Goal: Task Accomplishment & Management: Manage account settings

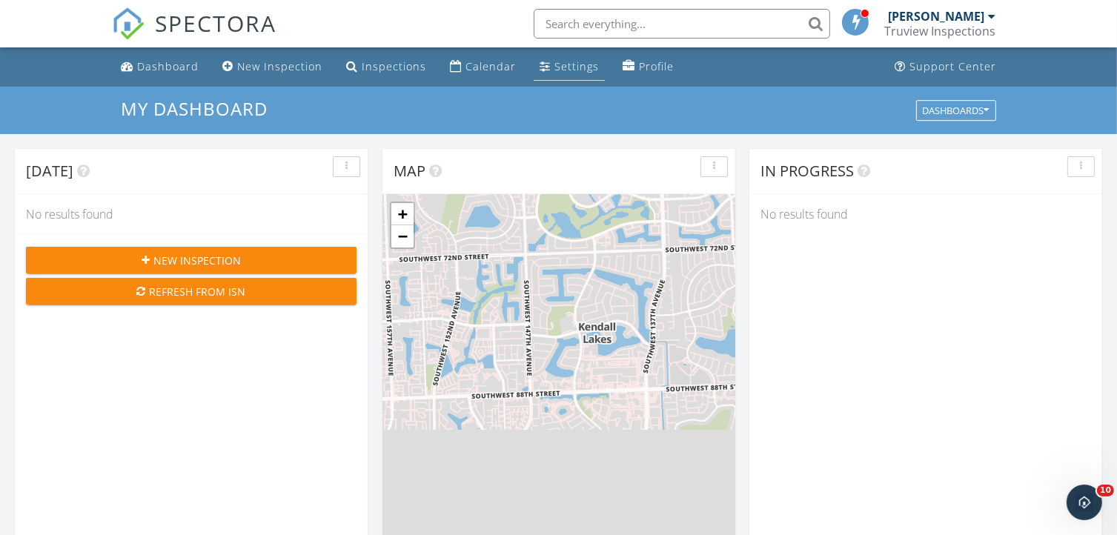
click at [553, 76] on link "Settings" at bounding box center [568, 66] width 71 height 27
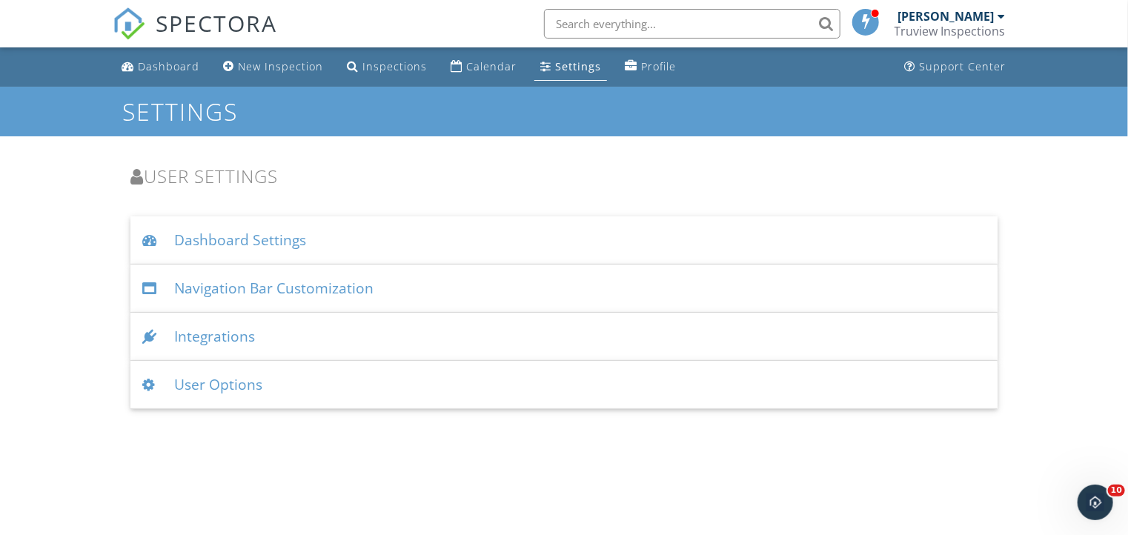
click at [225, 392] on div "User Options" at bounding box center [563, 385] width 867 height 48
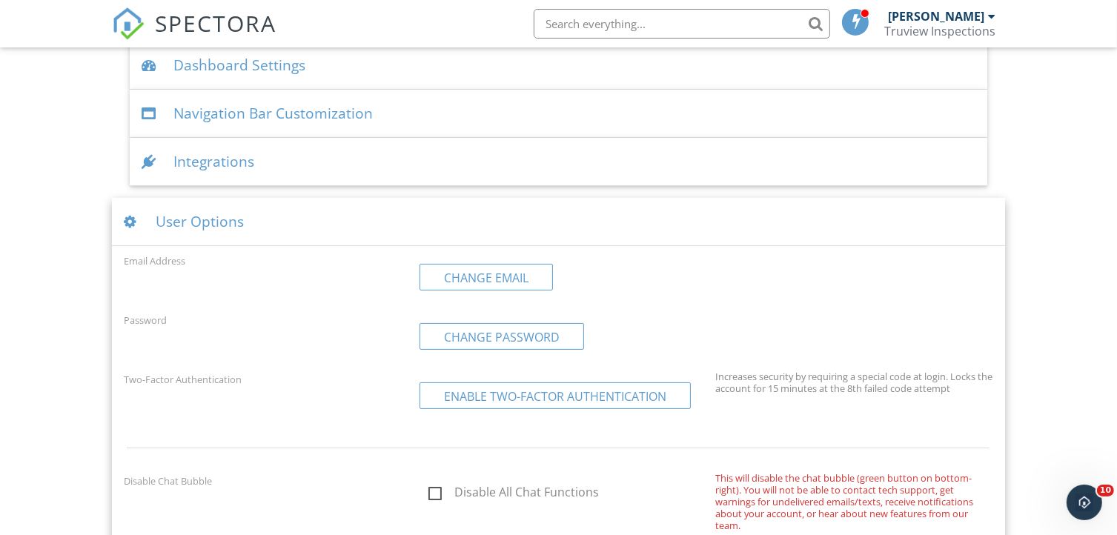
scroll to position [299, 0]
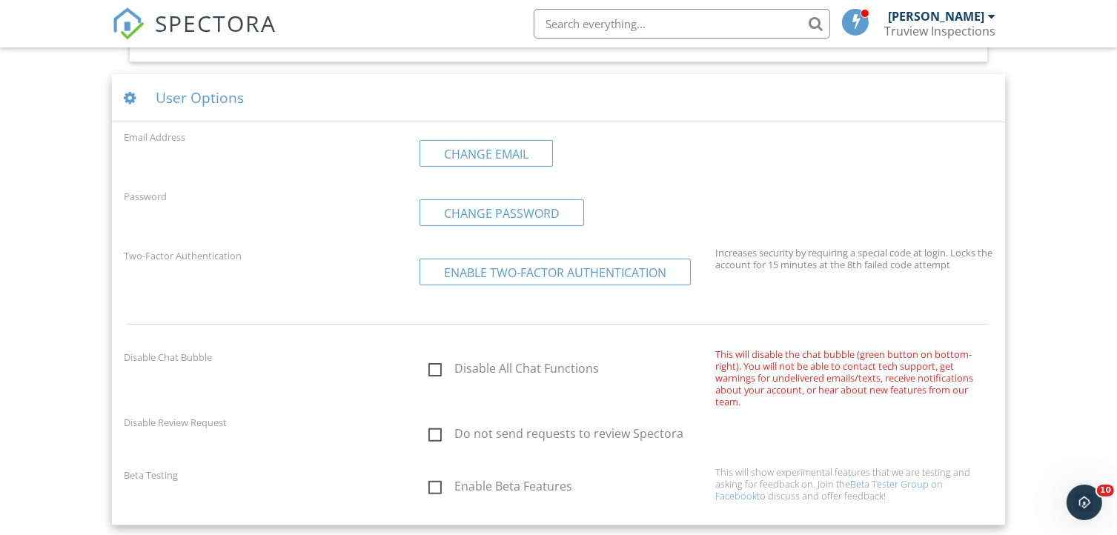
click at [433, 483] on label "Enable Beta Features" at bounding box center [567, 488] width 278 height 19
click at [429, 484] on input "Enable Beta Features" at bounding box center [424, 489] width 10 height 10
checkbox input "true"
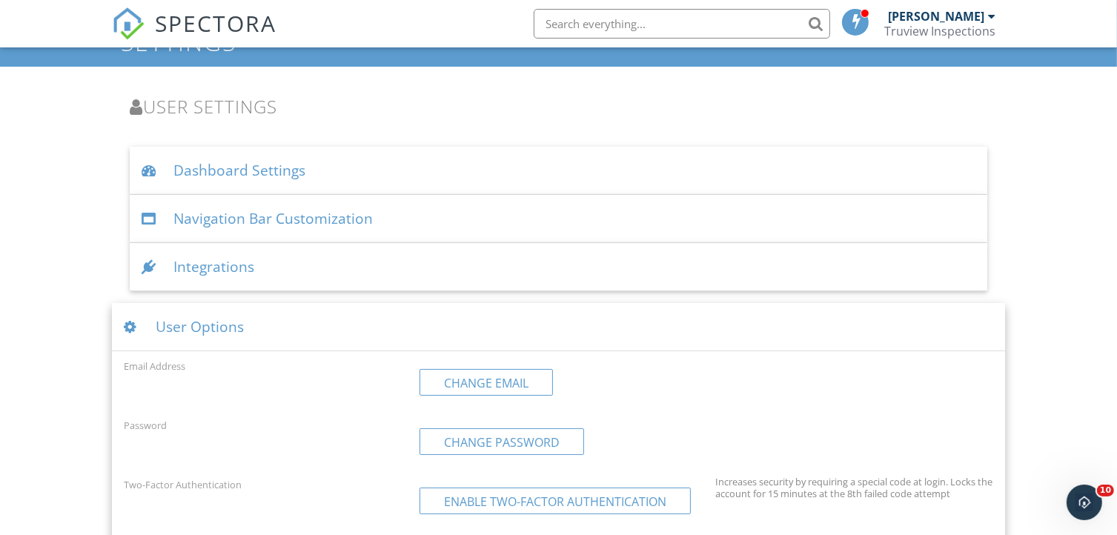
scroll to position [0, 0]
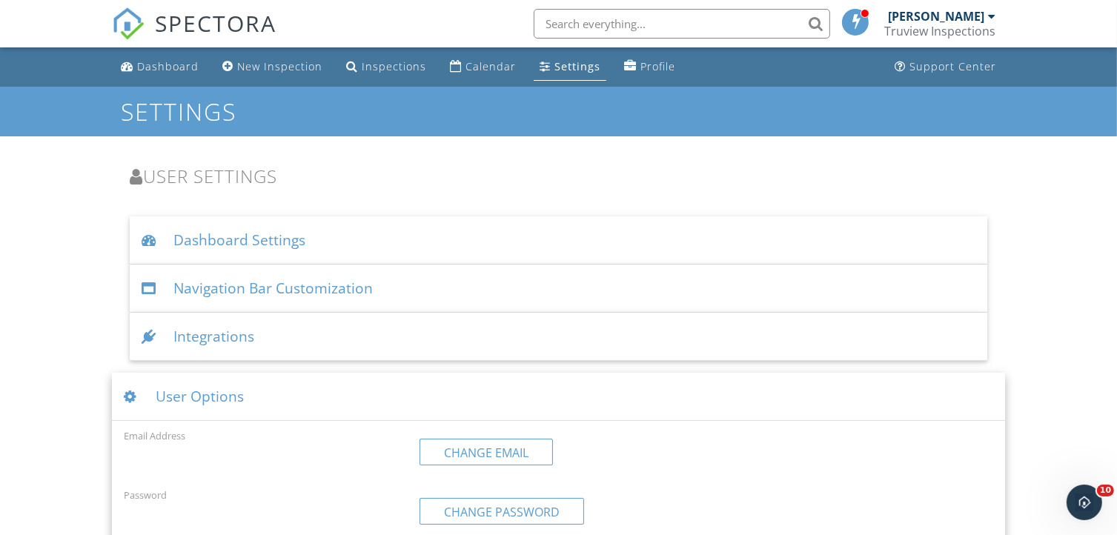
click at [203, 335] on div "Integrations" at bounding box center [559, 337] width 858 height 48
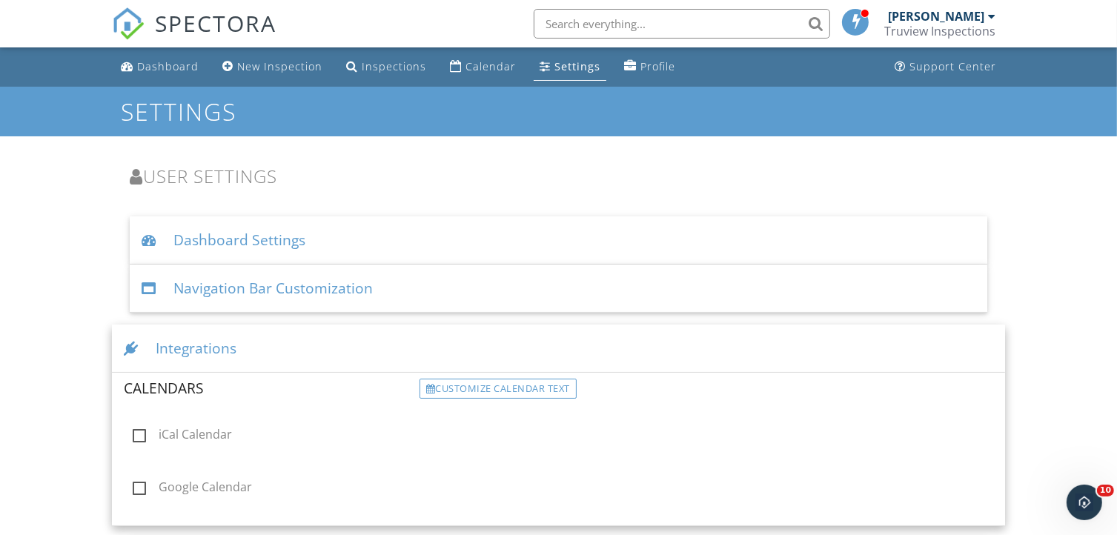
click at [279, 293] on div "Navigation Bar Customization" at bounding box center [559, 288] width 858 height 48
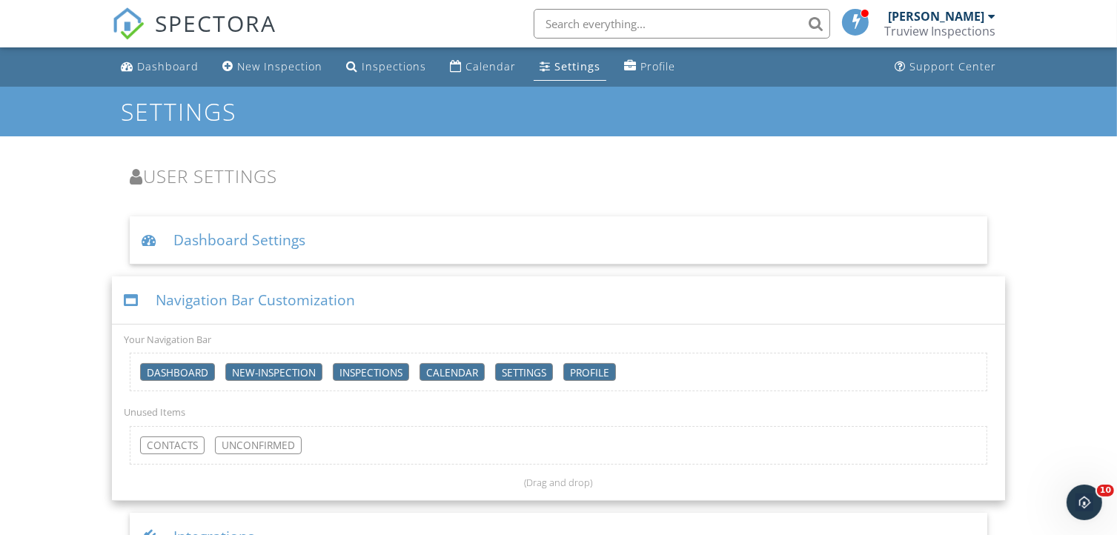
scroll to position [83, 0]
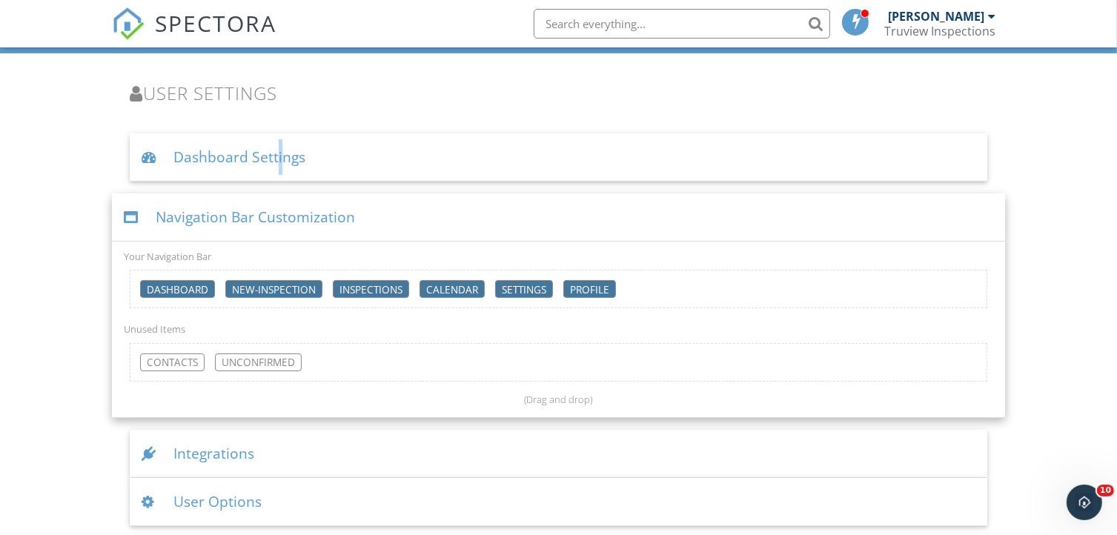
click at [273, 164] on div "Dashboard Settings" at bounding box center [559, 157] width 858 height 48
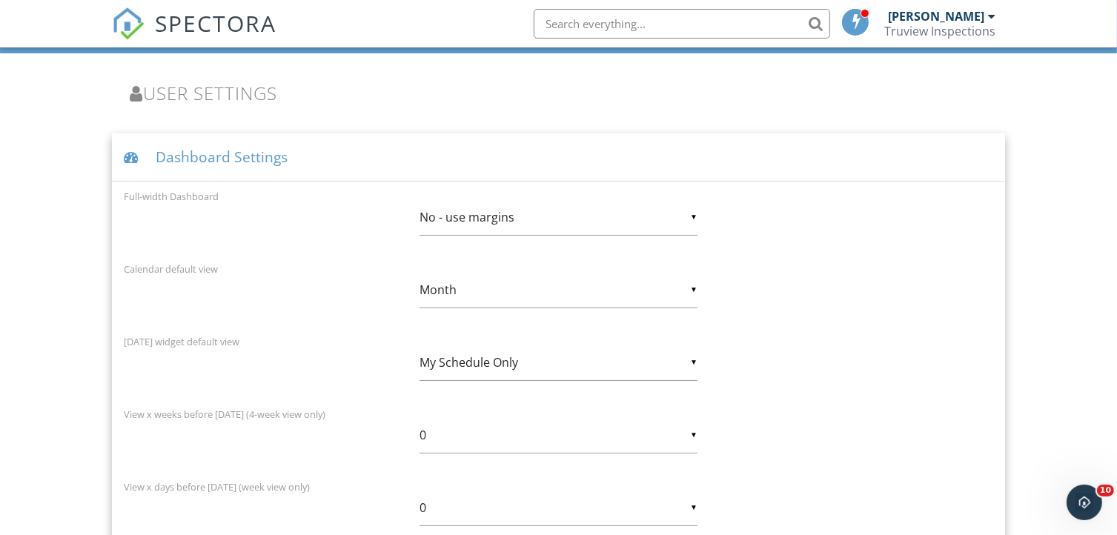
click at [888, 229] on div "Full-width Dashboard ▼ No - use margins No - use margins Yes - full-width No - …" at bounding box center [559, 220] width 888 height 67
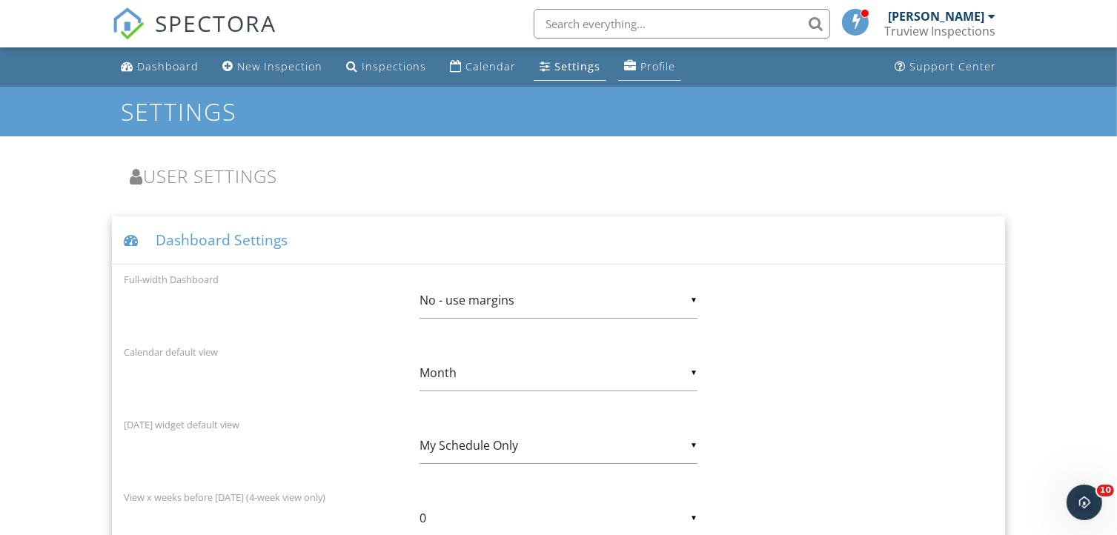
click at [628, 70] on link "Profile" at bounding box center [649, 66] width 63 height 27
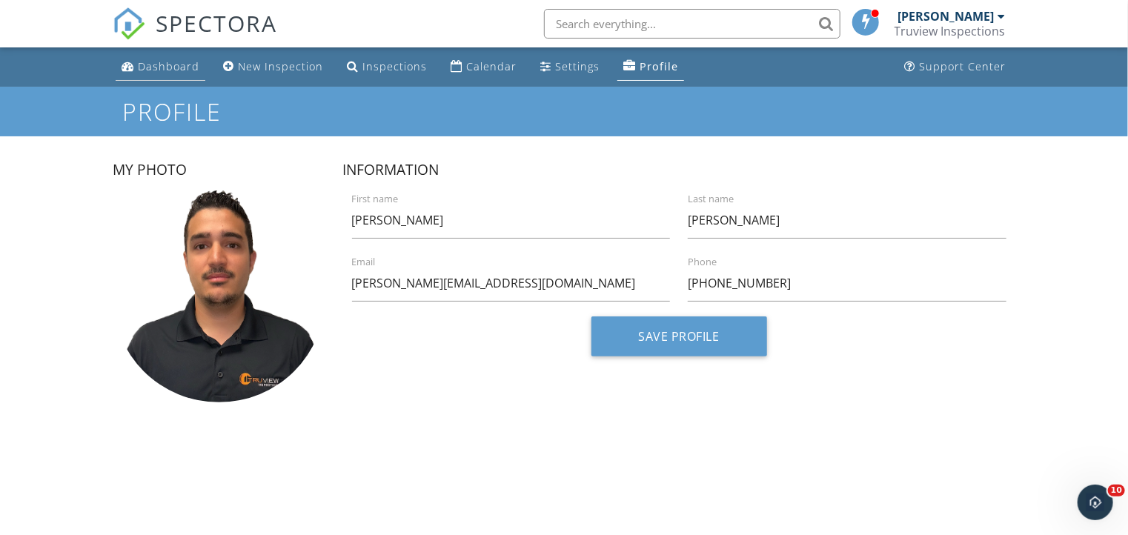
click at [161, 66] on div "Dashboard" at bounding box center [168, 66] width 61 height 14
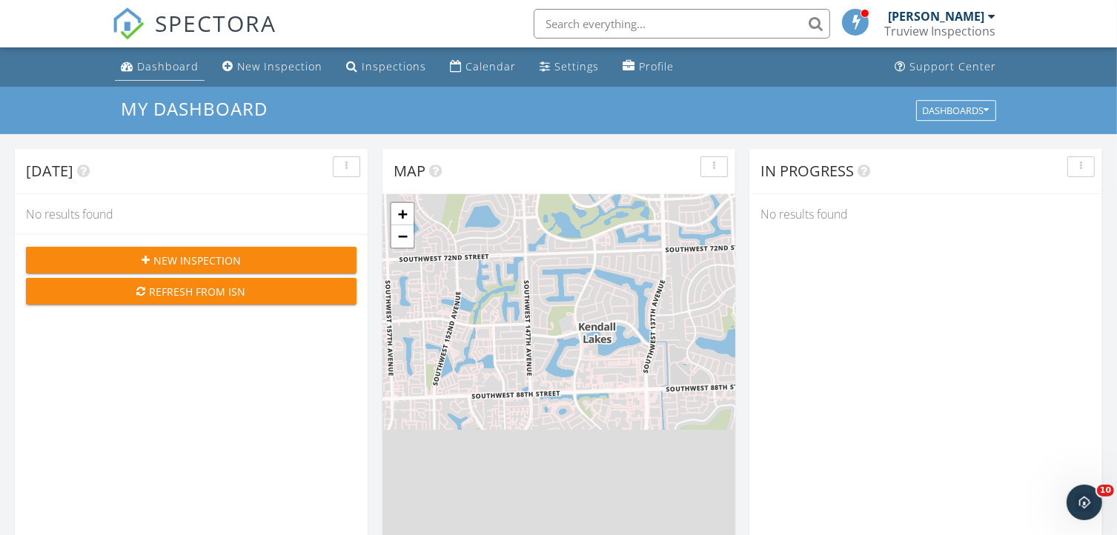
click at [160, 69] on div "Dashboard" at bounding box center [167, 66] width 61 height 14
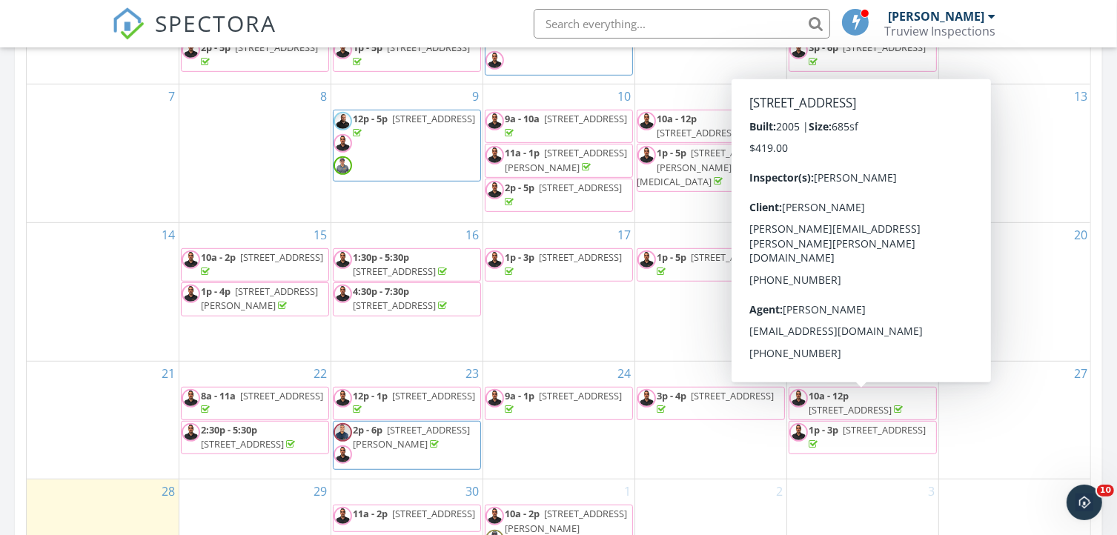
scroll to position [864, 0]
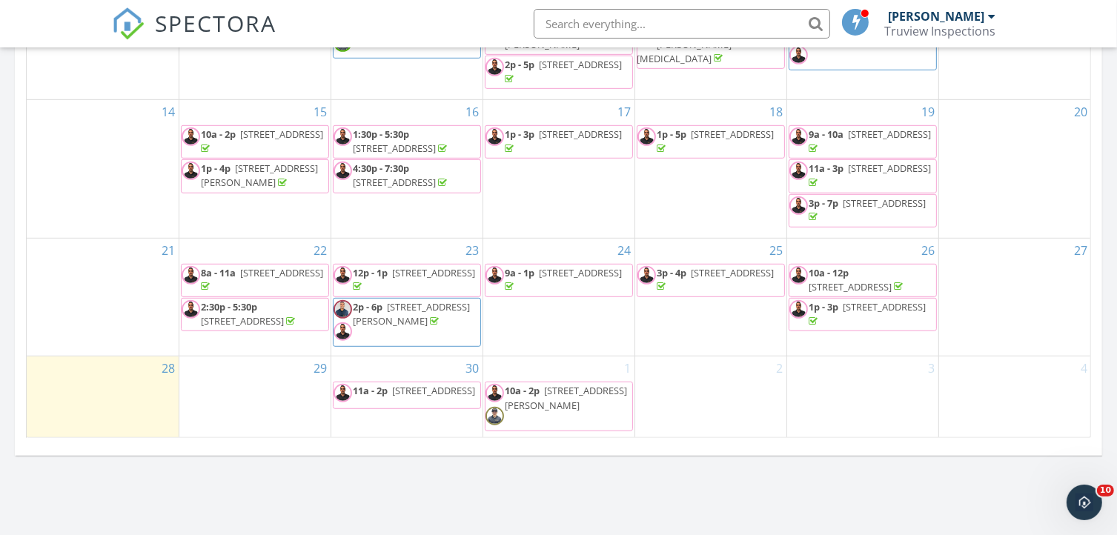
click at [554, 279] on span "822 NW 6th Ave, Dania Beach 33004" at bounding box center [580, 272] width 83 height 13
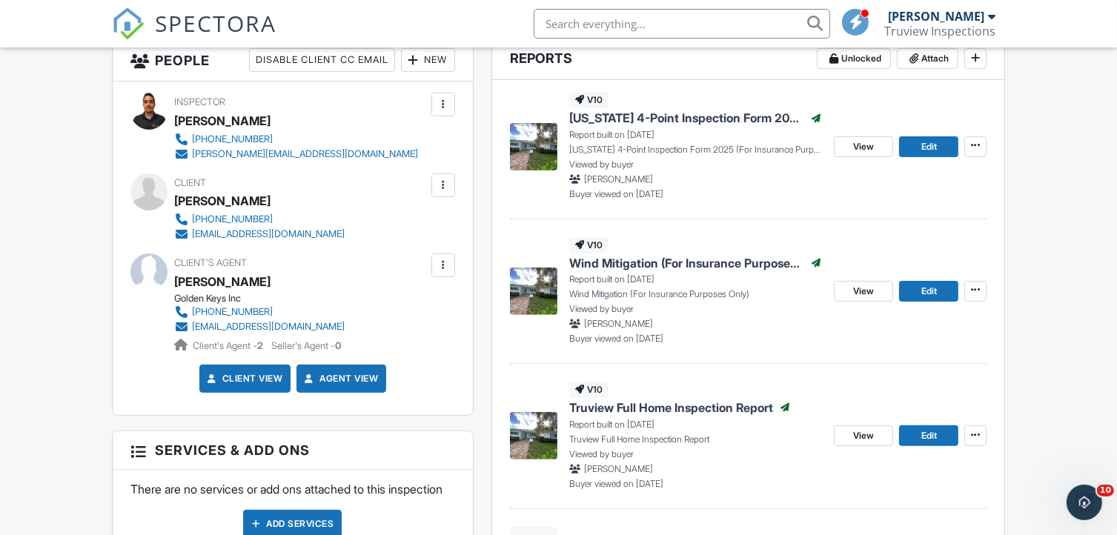
scroll to position [351, 0]
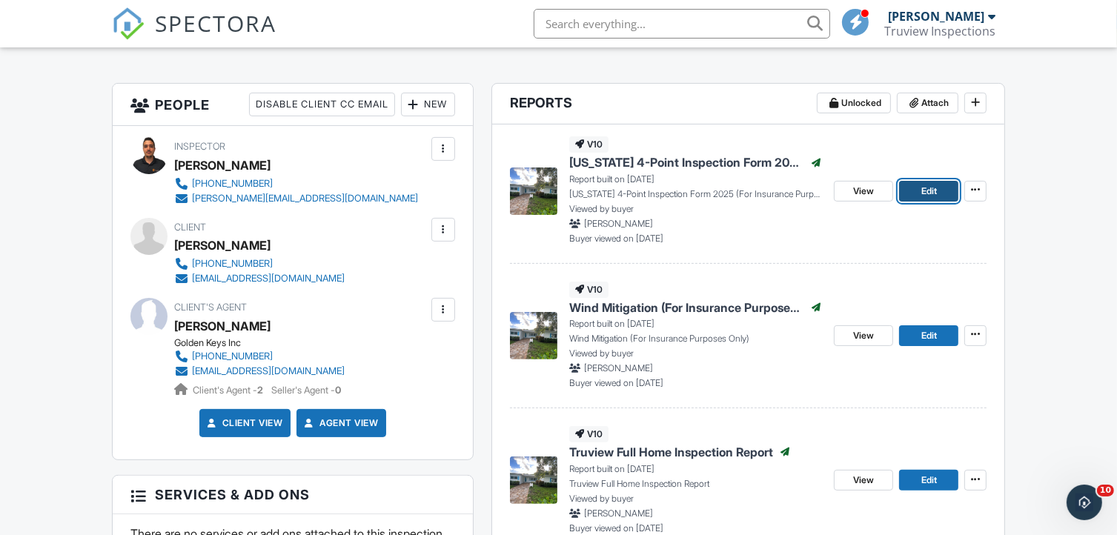
click at [918, 183] on link "Edit" at bounding box center [928, 191] width 59 height 21
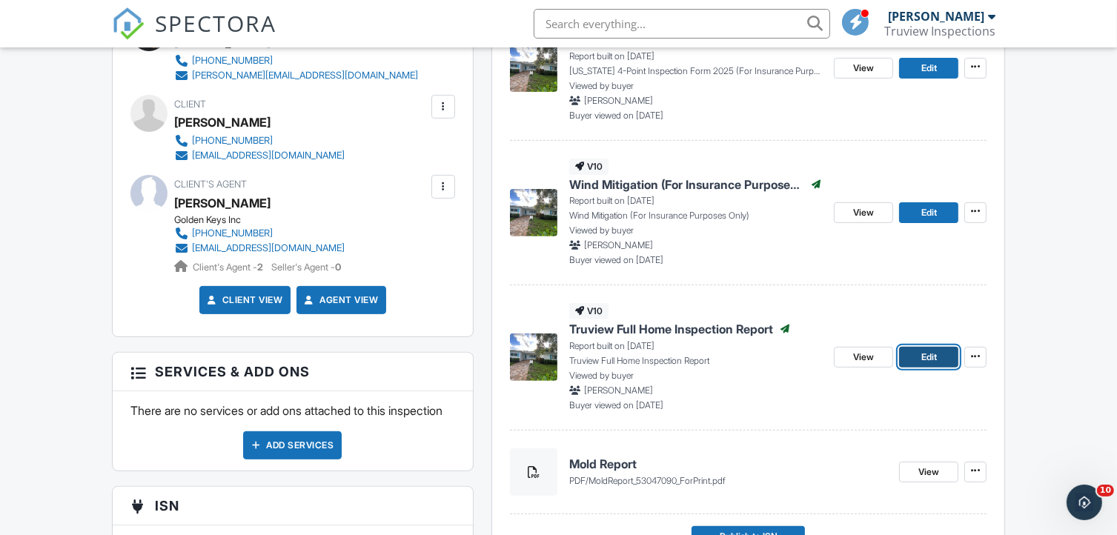
click at [930, 359] on span "Edit" at bounding box center [929, 357] width 16 height 15
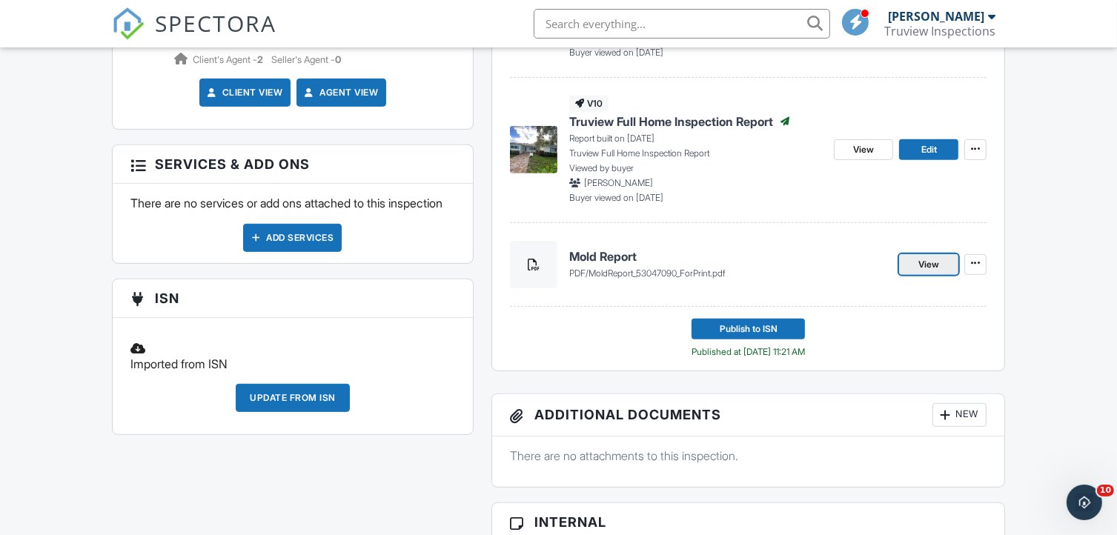
click at [928, 261] on span "View" at bounding box center [928, 264] width 21 height 15
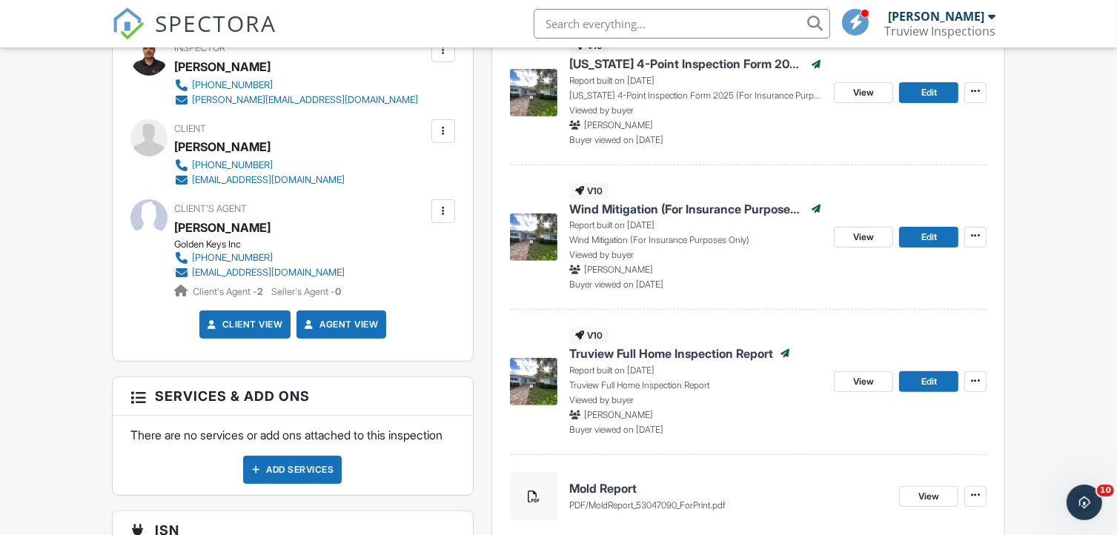
scroll to position [474, 0]
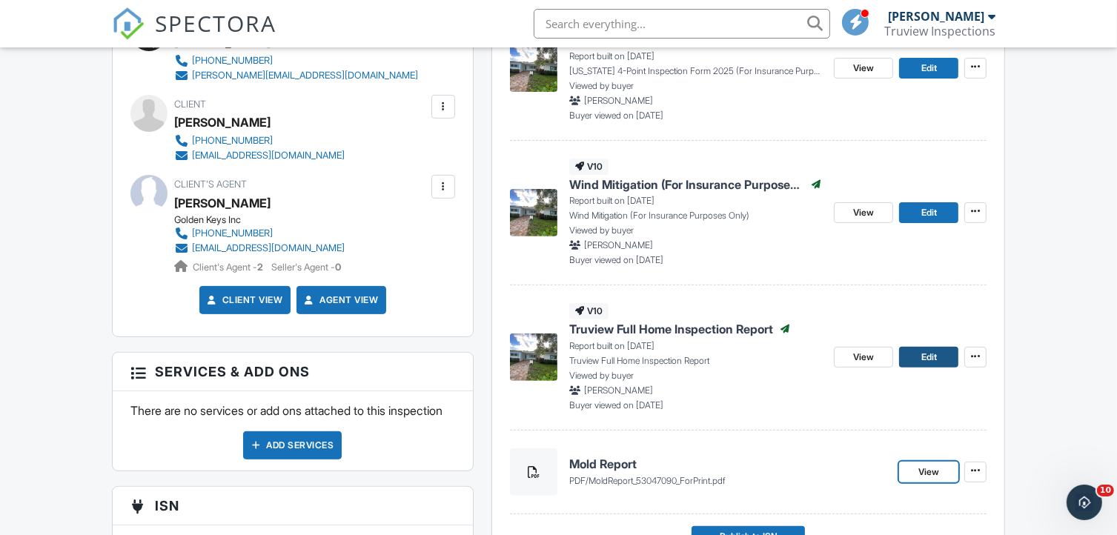
click at [945, 356] on link "Edit" at bounding box center [928, 357] width 59 height 21
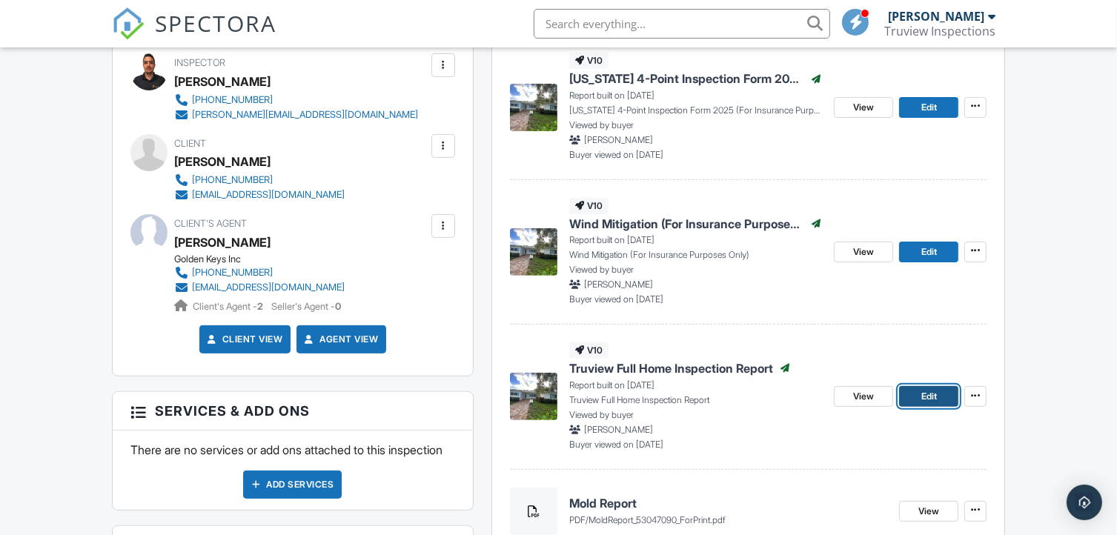
click at [927, 396] on span "Edit" at bounding box center [929, 396] width 16 height 15
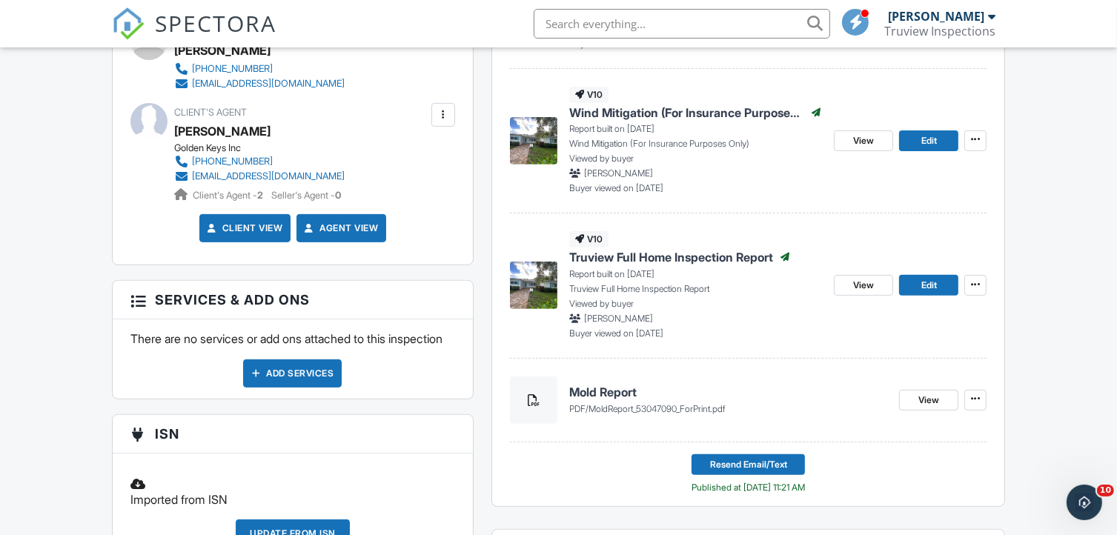
scroll to position [435, 0]
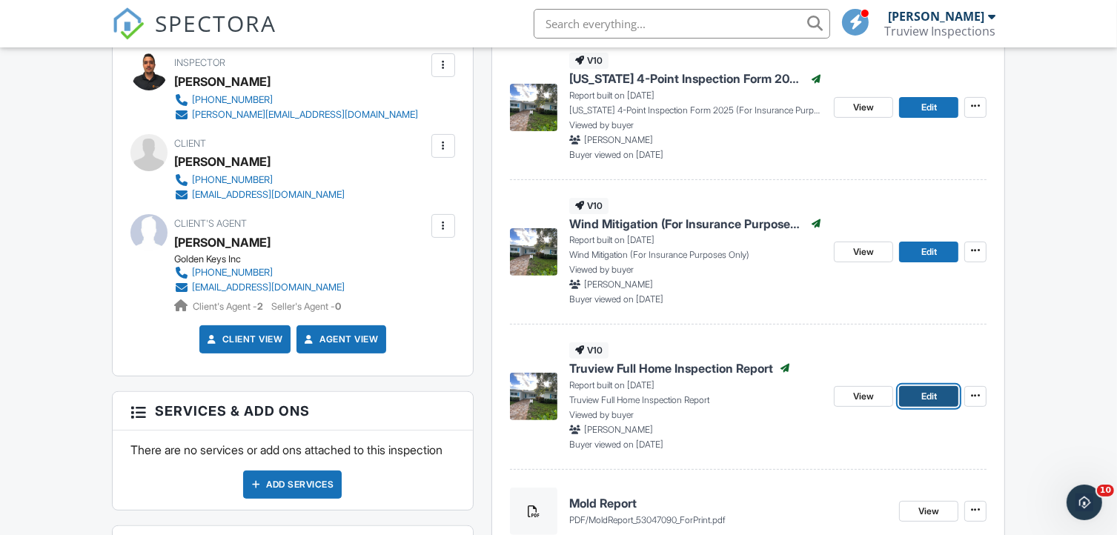
click at [931, 393] on span "Edit" at bounding box center [929, 396] width 16 height 15
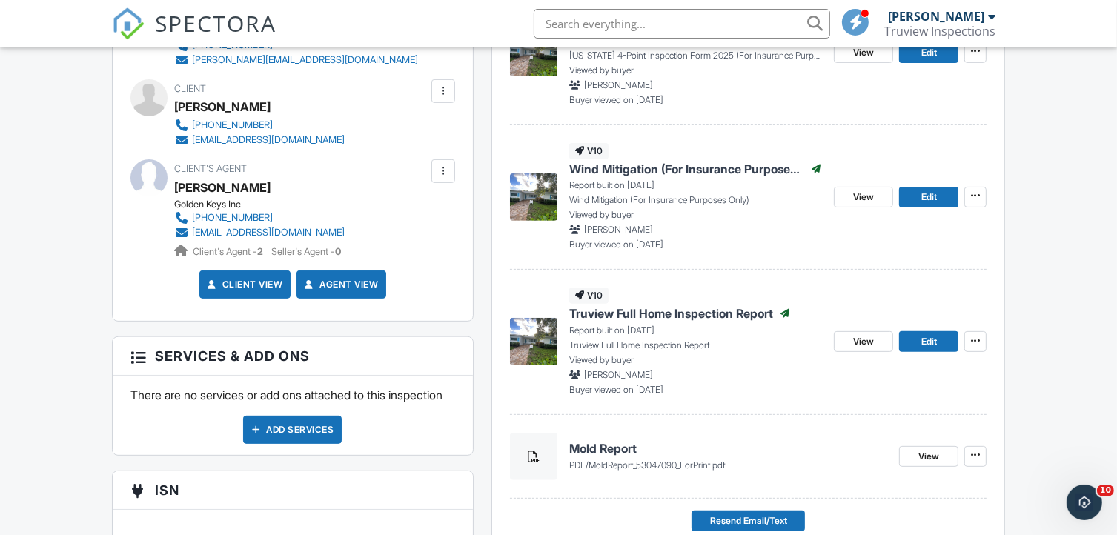
scroll to position [519, 0]
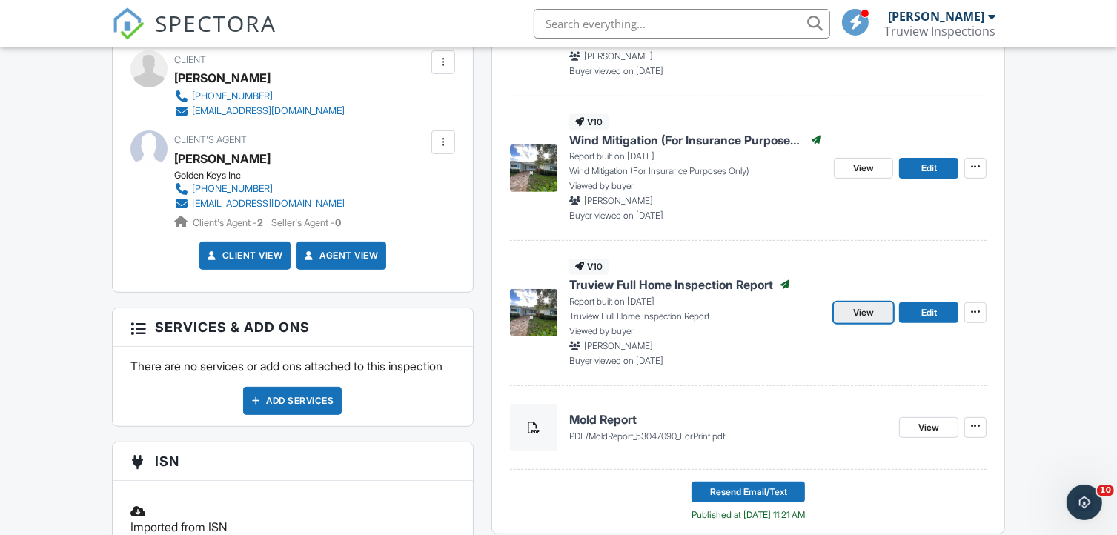
click at [862, 317] on span "View" at bounding box center [863, 312] width 21 height 15
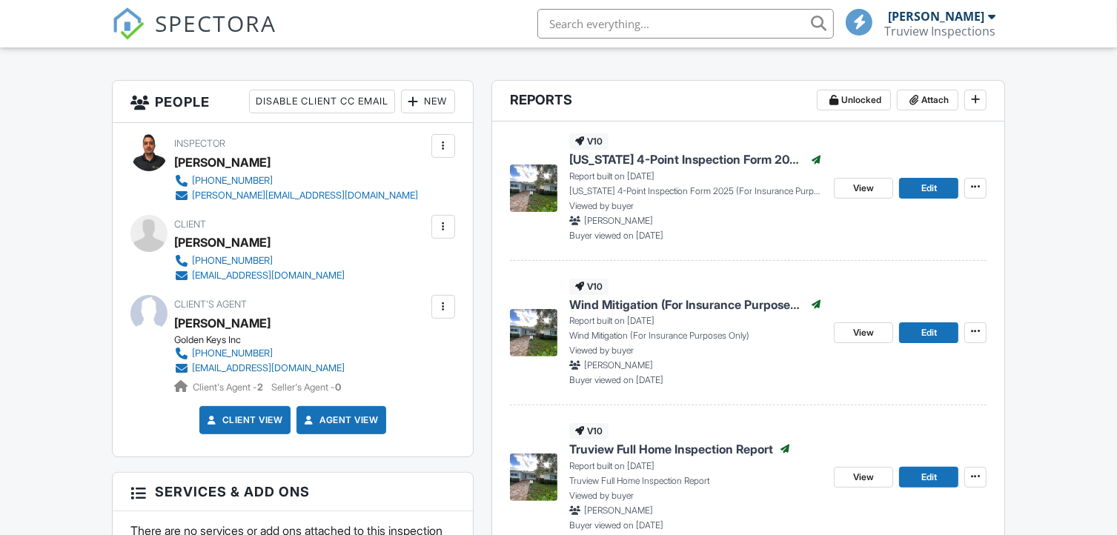
click at [988, 20] on div at bounding box center [991, 16] width 7 height 12
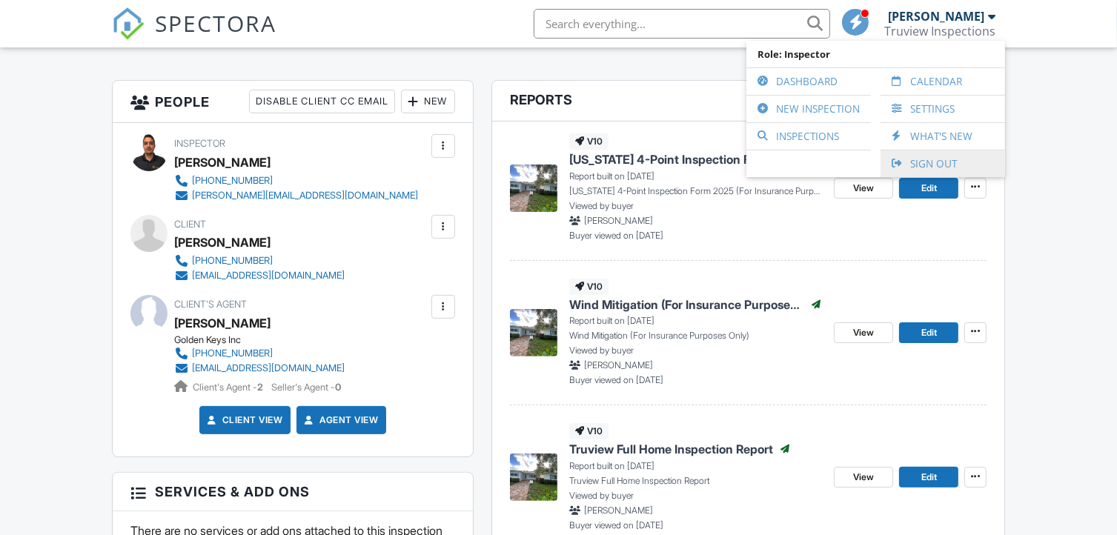
click at [906, 167] on div at bounding box center [898, 164] width 15 height 10
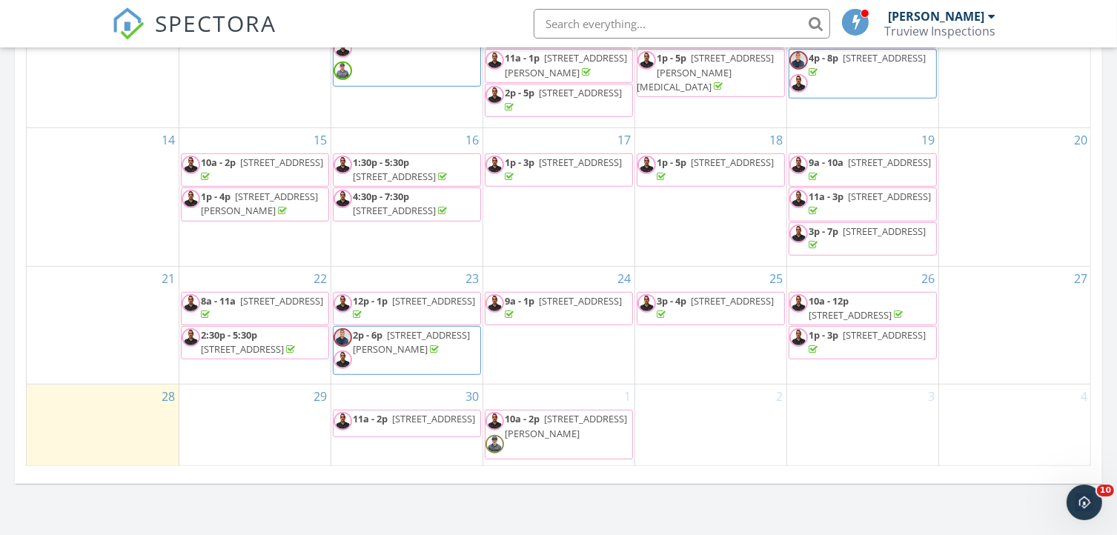
scroll to position [864, 0]
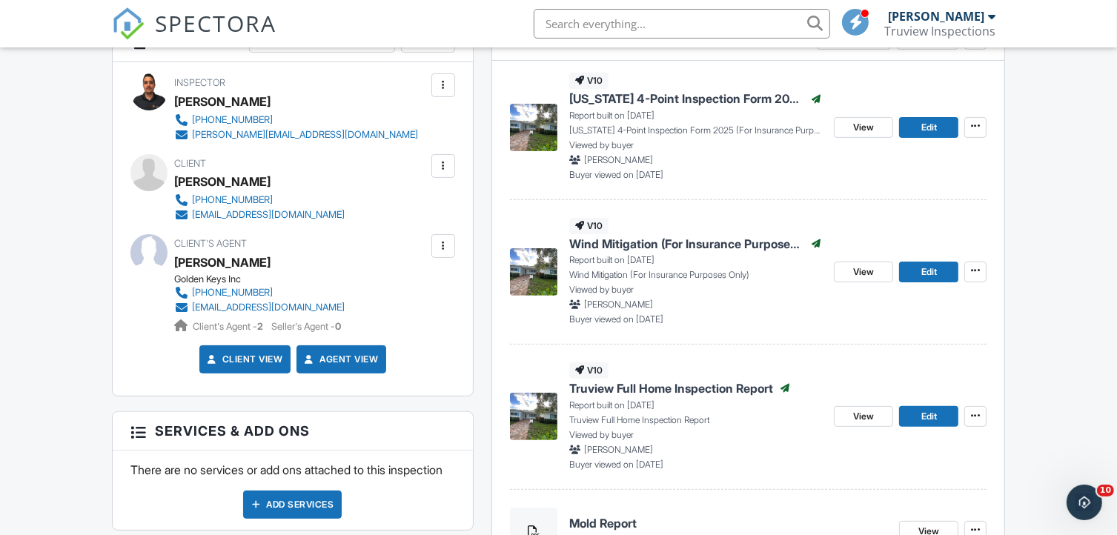
scroll to position [533, 0]
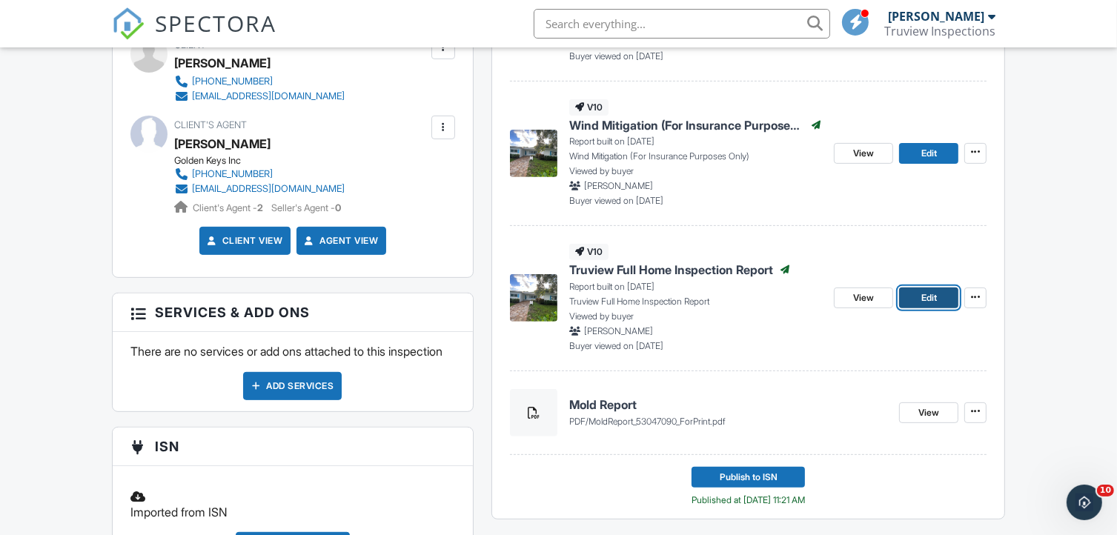
click at [925, 297] on span "Edit" at bounding box center [929, 297] width 16 height 15
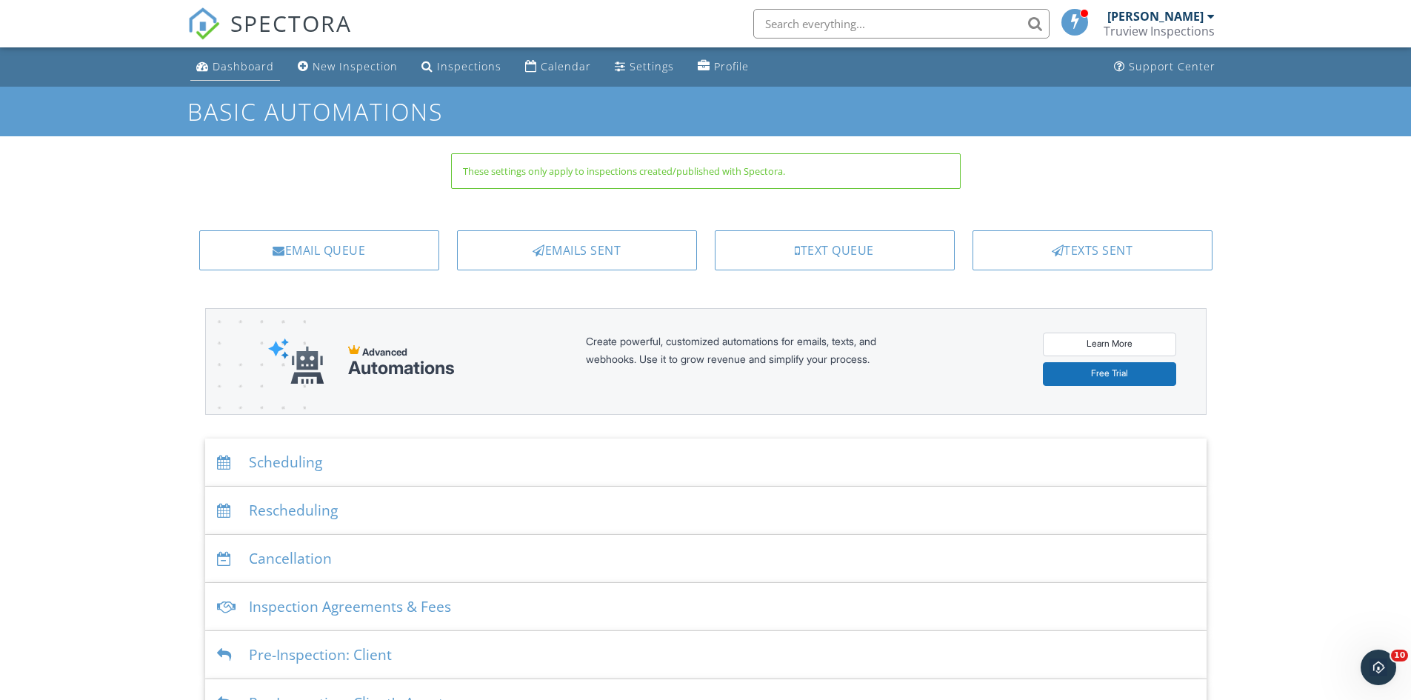
click at [254, 70] on div "Dashboard" at bounding box center [243, 66] width 61 height 14
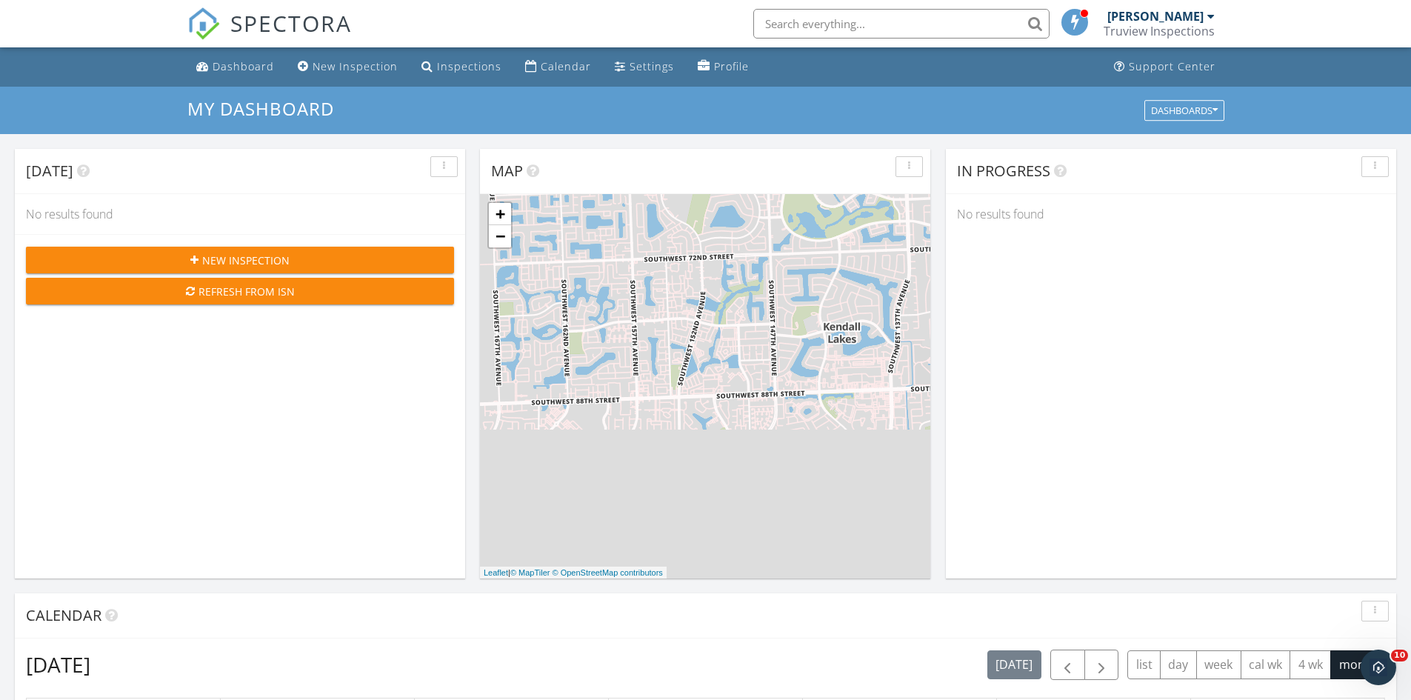
click at [1208, 17] on div at bounding box center [1211, 16] width 7 height 12
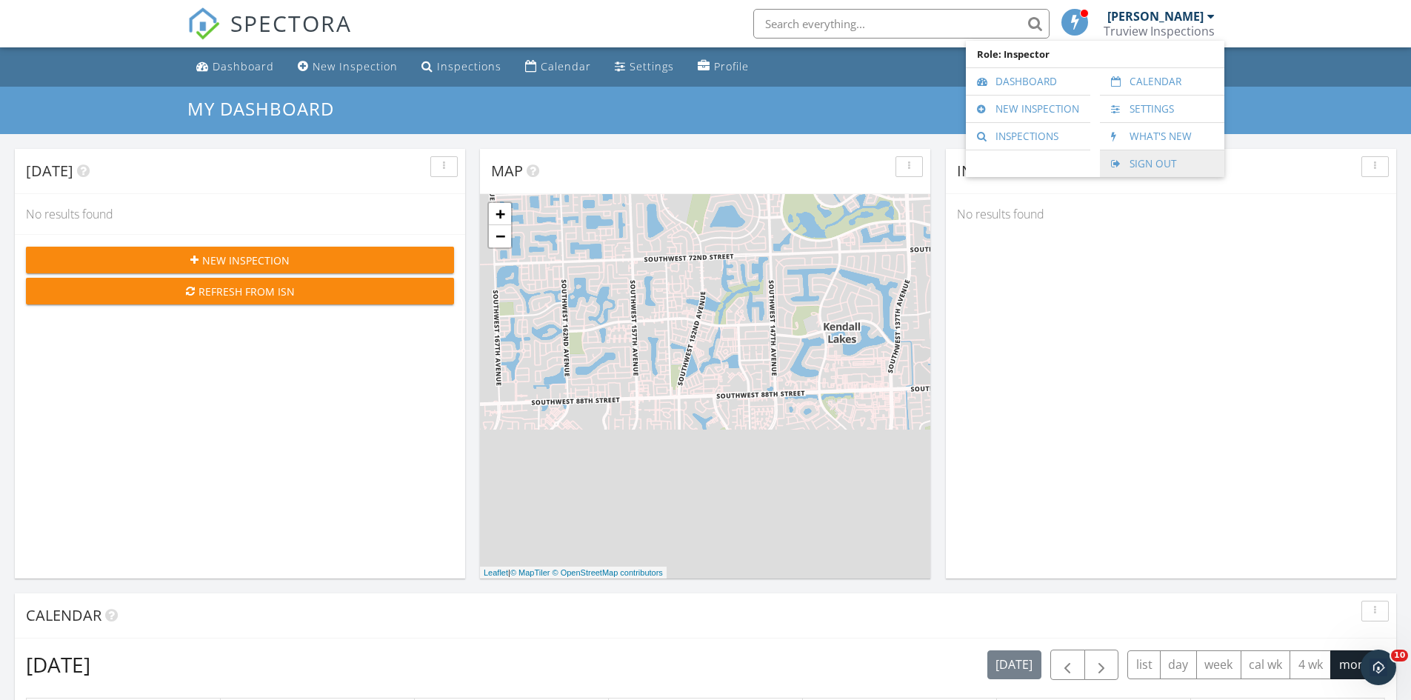
click at [1133, 163] on link "Sign Out" at bounding box center [1163, 163] width 110 height 27
